Goal: Information Seeking & Learning: Compare options

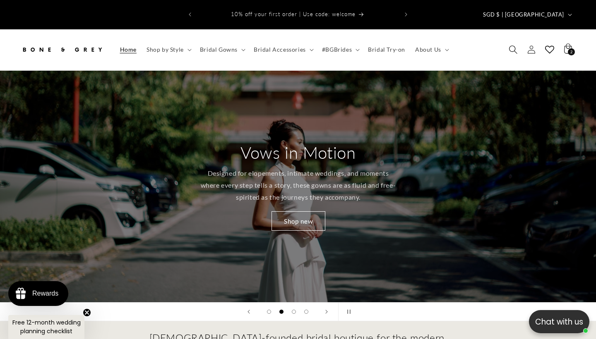
click at [510, 45] on icon "Search" at bounding box center [513, 49] width 9 height 9
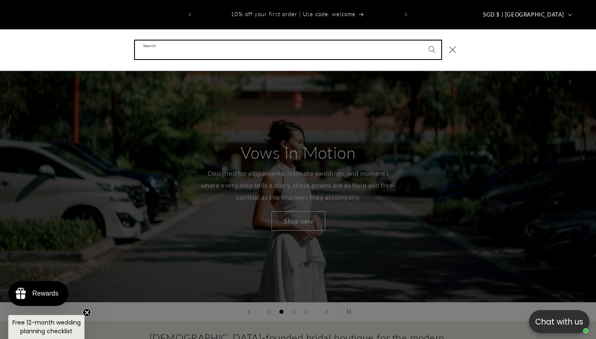
type input "*"
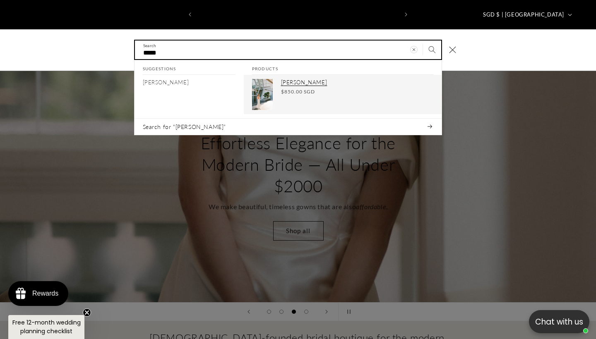
scroll to position [0, 201]
type input "*****"
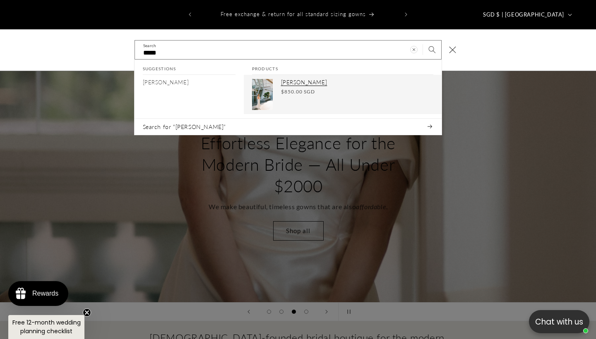
click at [332, 88] on div "Regular price $850.00 SGD Regular price Sale price $850.00 SGD Unit price / per" at bounding box center [357, 91] width 152 height 7
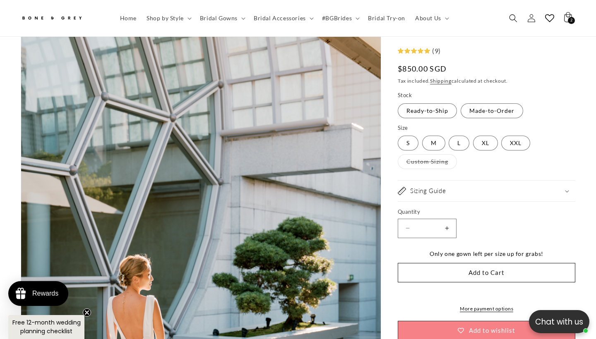
scroll to position [0, 201]
click at [262, 18] on span "Bridal Accessories" at bounding box center [280, 17] width 52 height 7
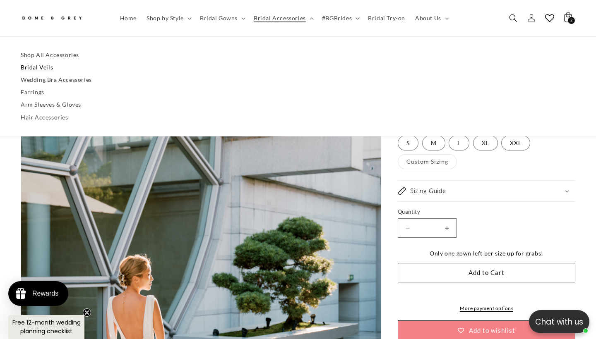
click at [49, 64] on link "Bridal Veils" at bounding box center [298, 67] width 555 height 12
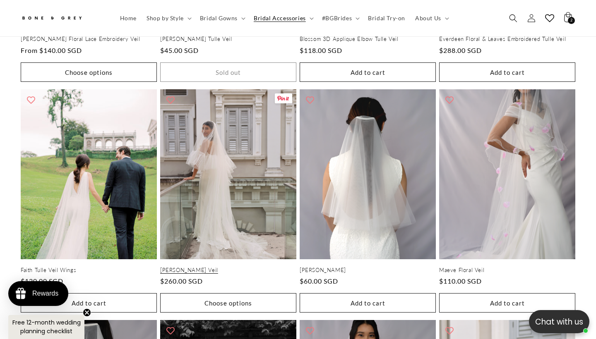
scroll to position [788, 0]
click at [269, 267] on link "Amelia Frilly Veil" at bounding box center [228, 270] width 136 height 7
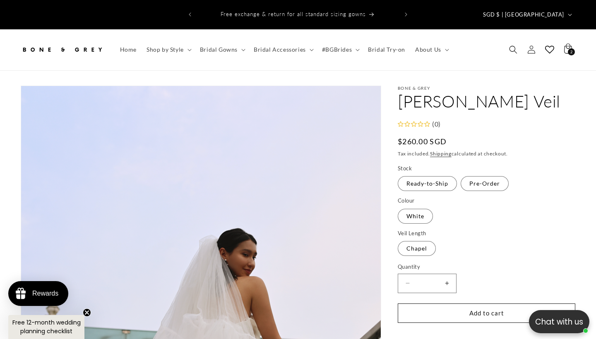
scroll to position [0, 402]
click at [132, 46] on span "Home" at bounding box center [128, 49] width 17 height 7
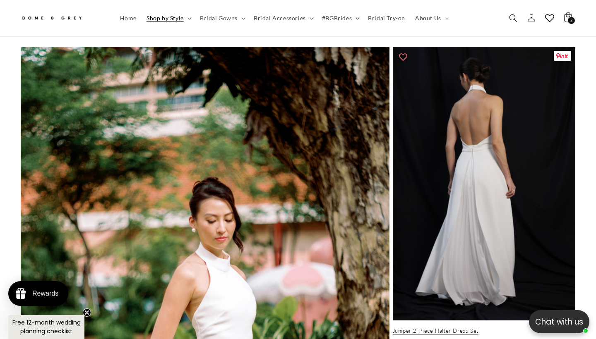
scroll to position [2344, 0]
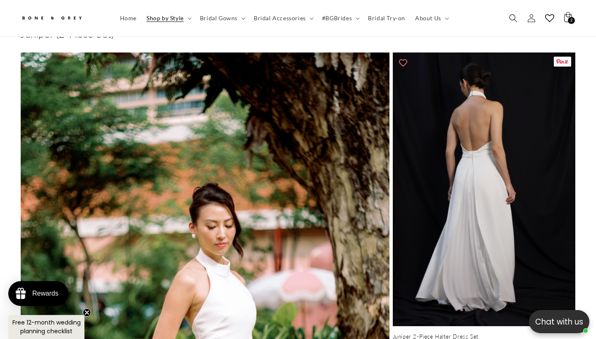
click at [472, 334] on link "Juniper 2-Piece Halter Dress Set" at bounding box center [484, 337] width 183 height 7
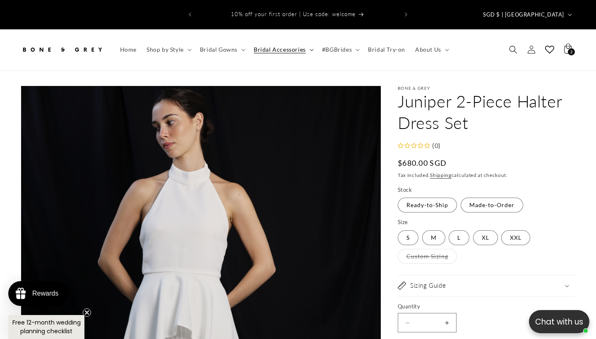
click at [279, 41] on summary "Bridal Accessories" at bounding box center [283, 49] width 68 height 17
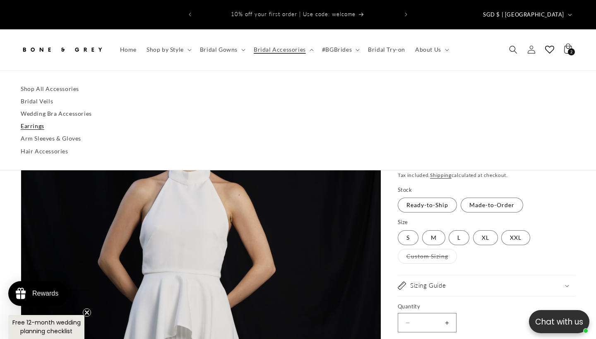
click at [41, 120] on link "Earrings" at bounding box center [298, 126] width 555 height 12
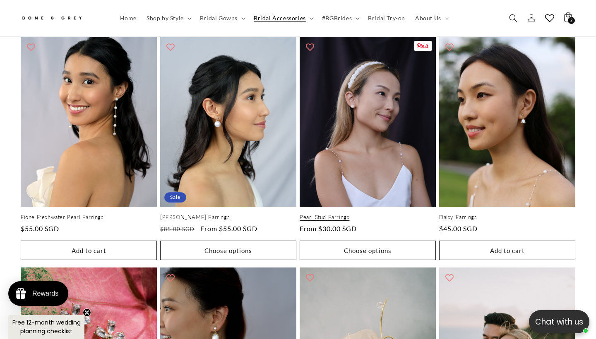
scroll to position [333, 0]
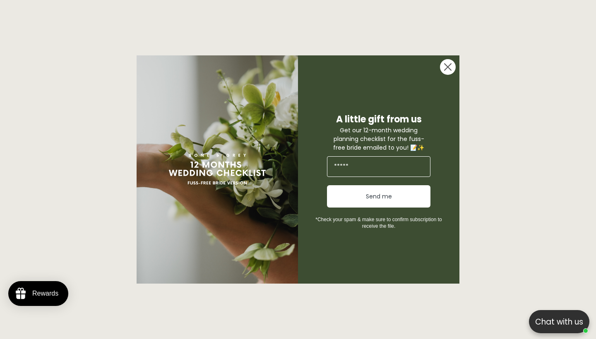
click at [457, 63] on form "A little gift from us Get our 12-month wedding planning checklist for the fuss-…" at bounding box center [298, 169] width 323 height 228
click at [453, 64] on circle "Close dialog" at bounding box center [448, 67] width 16 height 16
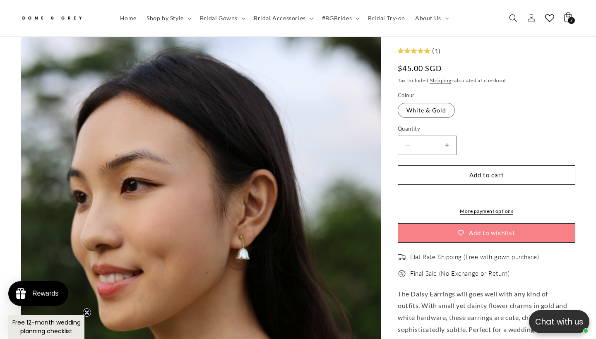
scroll to position [0, 402]
drag, startPoint x: 272, startPoint y: 155, endPoint x: 307, endPoint y: 164, distance: 36.2
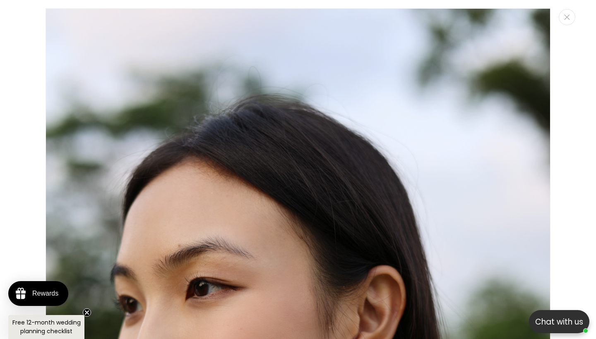
scroll to position [8, 0]
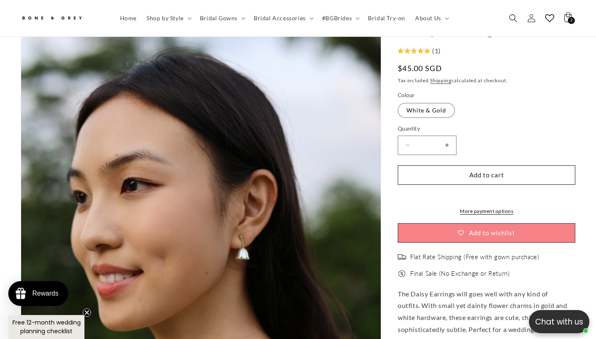
scroll to position [446, 0]
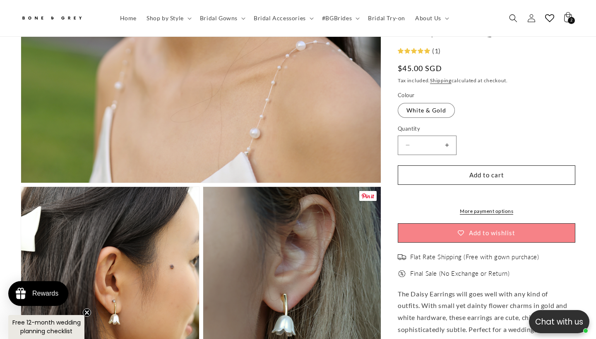
click at [21, 183] on button "Open media 1 in modal" at bounding box center [21, 183] width 0 height 0
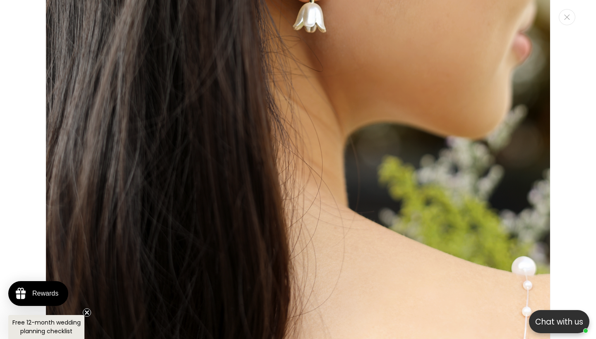
scroll to position [1013, 0]
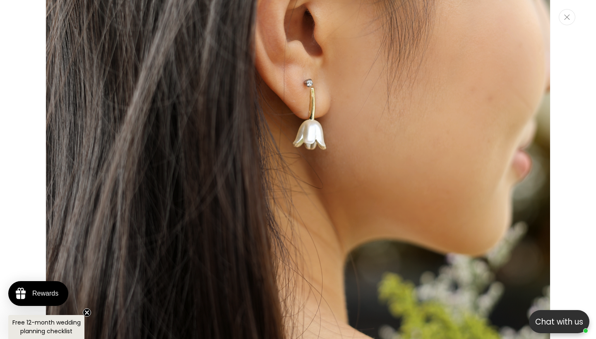
click at [565, 21] on button "Close" at bounding box center [567, 17] width 17 height 16
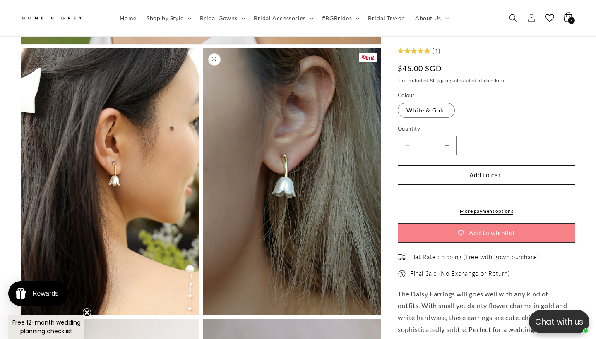
scroll to position [0, 0]
click at [203, 315] on button "Open media 3 in modal" at bounding box center [203, 315] width 0 height 0
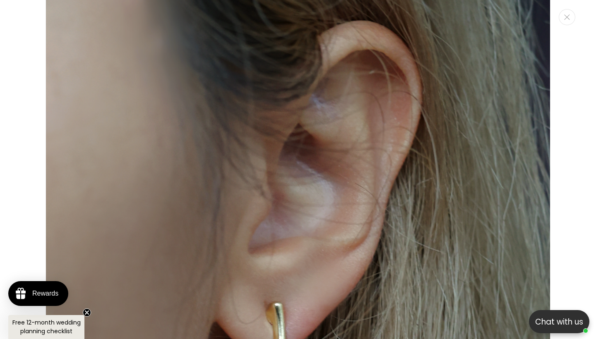
scroll to position [0, 402]
click at [566, 20] on icon "Close" at bounding box center [567, 16] width 6 height 5
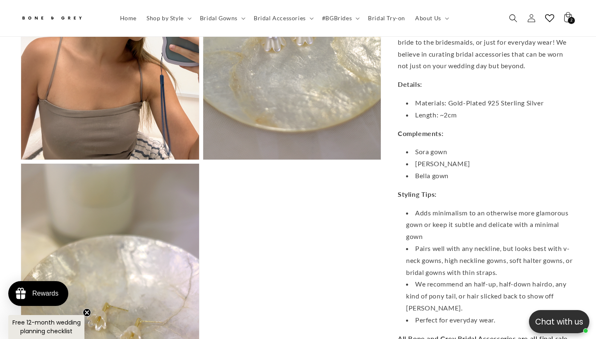
scroll to position [1113, 0]
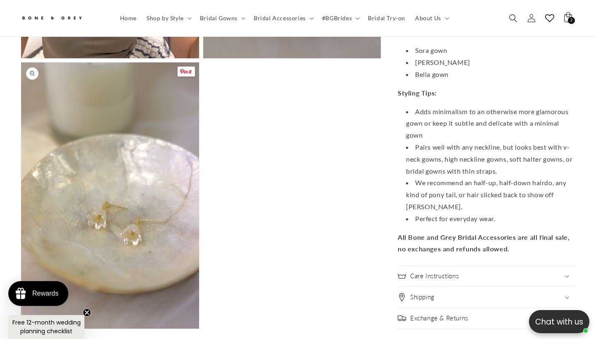
click at [21, 329] on button "Open media 6 in modal" at bounding box center [21, 329] width 0 height 0
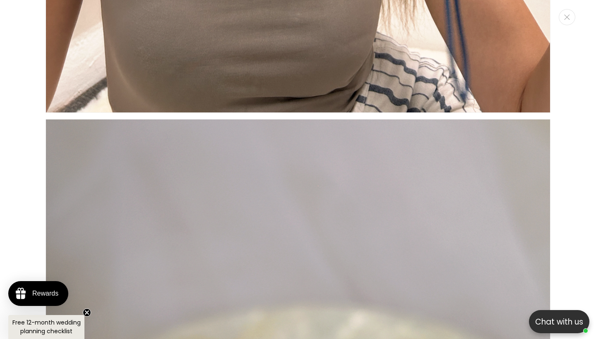
scroll to position [2763, 0]
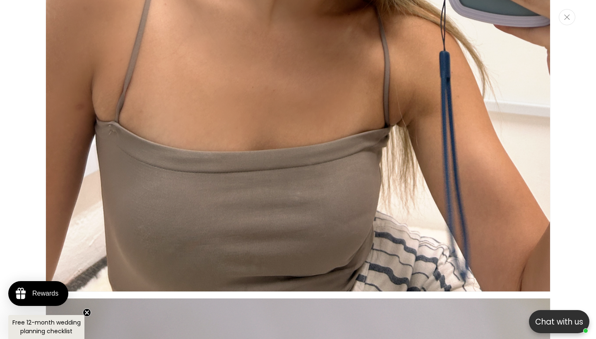
click at [566, 25] on button "Close" at bounding box center [567, 17] width 17 height 16
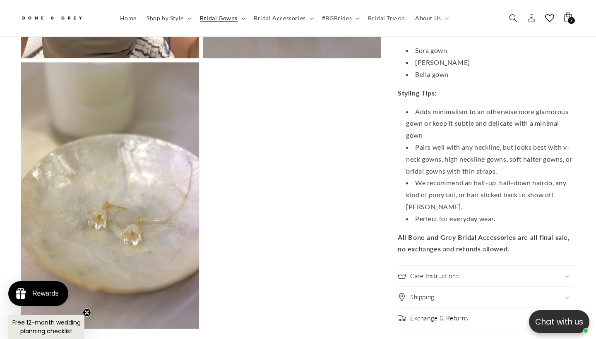
scroll to position [0, 0]
click at [281, 21] on span "Bridal Accessories" at bounding box center [280, 17] width 52 height 7
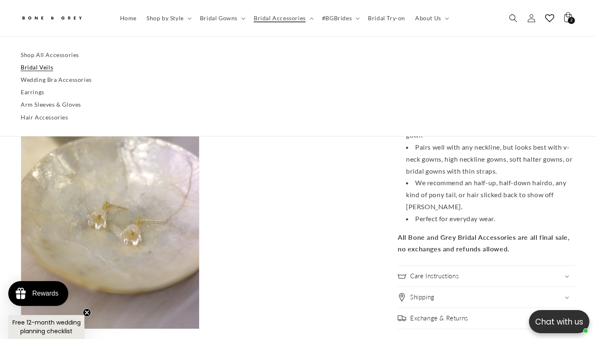
click at [40, 65] on link "Bridal Veils" at bounding box center [298, 67] width 555 height 12
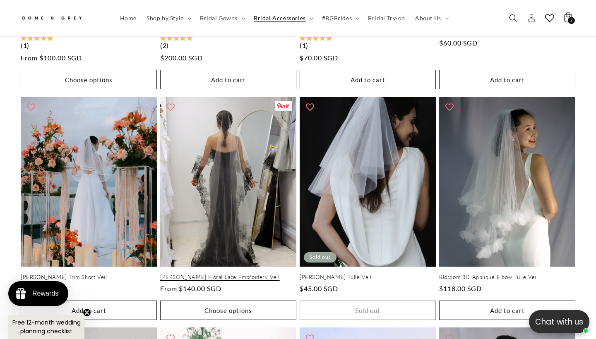
scroll to position [564, 0]
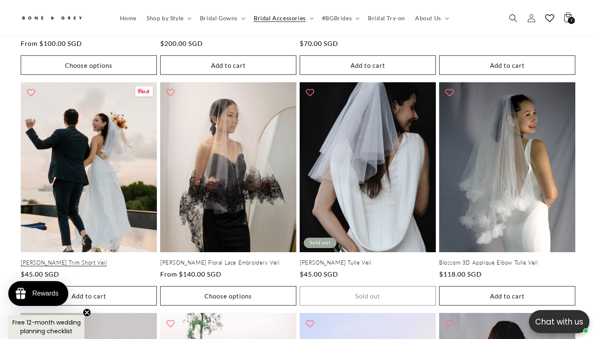
click at [109, 260] on link "[PERSON_NAME] Trim Short Veil" at bounding box center [89, 263] width 136 height 7
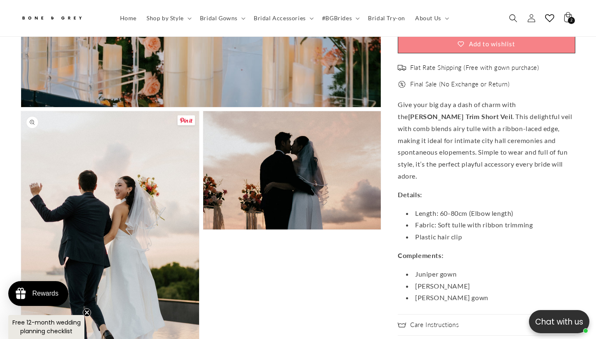
scroll to position [525, 0]
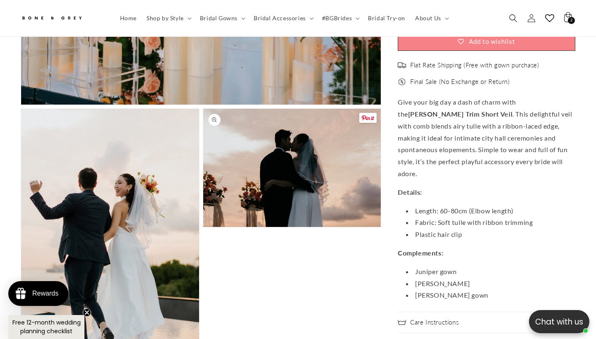
click at [203, 227] on button "Open media 3 in modal" at bounding box center [203, 227] width 0 height 0
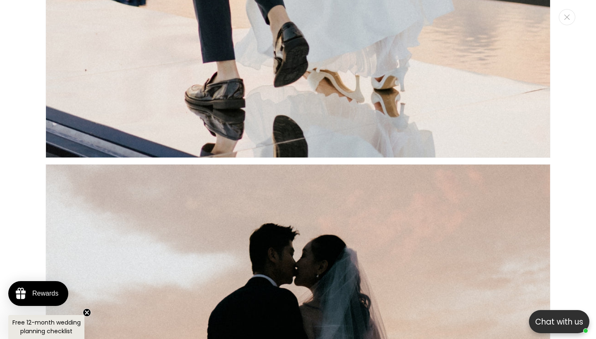
scroll to position [1312, 0]
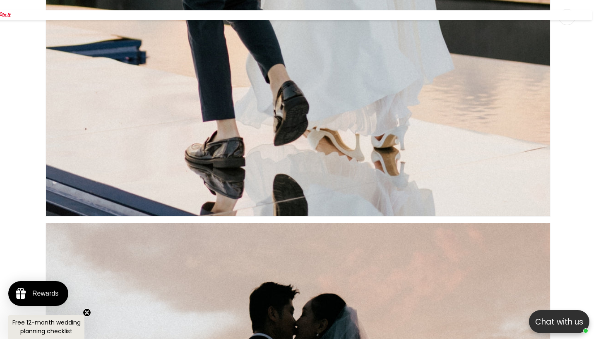
click at [570, 23] on button "Close" at bounding box center [567, 17] width 17 height 16
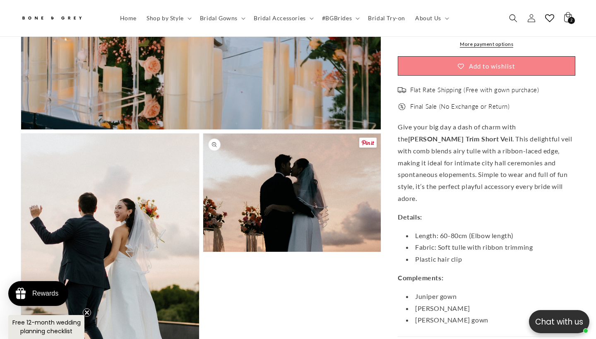
scroll to position [471, 0]
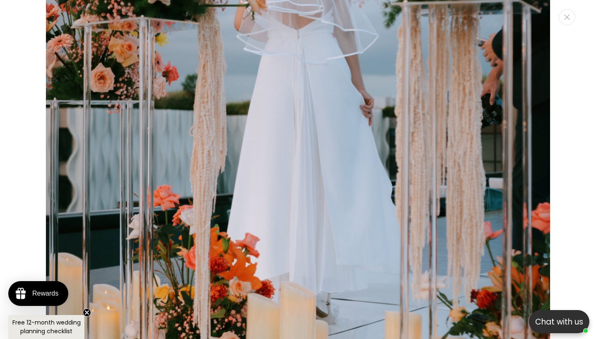
scroll to position [0, 201]
drag, startPoint x: 327, startPoint y: 104, endPoint x: 567, endPoint y: 22, distance: 253.2
click at [567, 22] on div "Media gallery" at bounding box center [298, 169] width 596 height 339
